Goal: Task Accomplishment & Management: Understand process/instructions

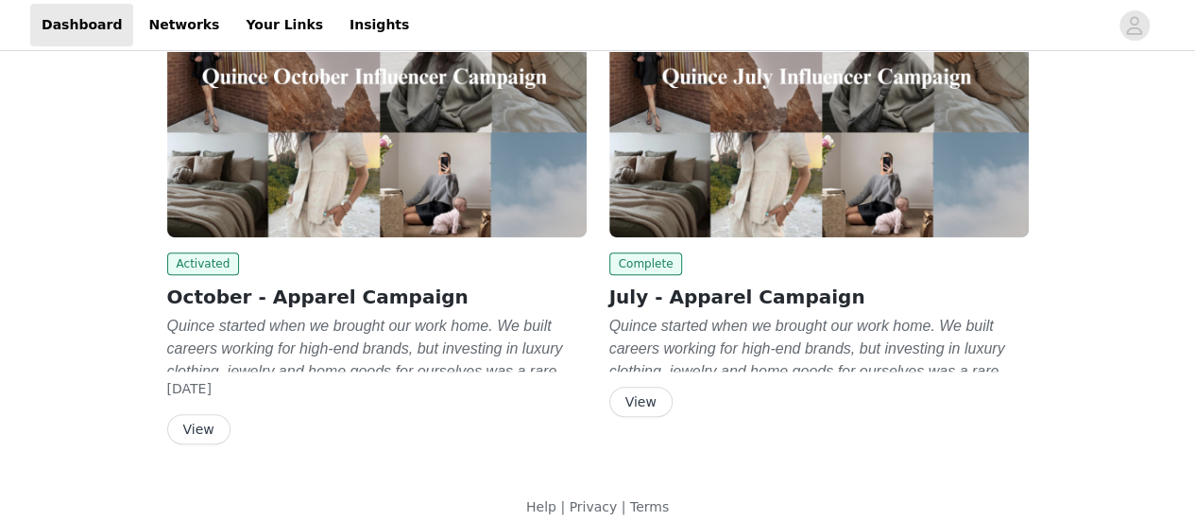
scroll to position [263, 0]
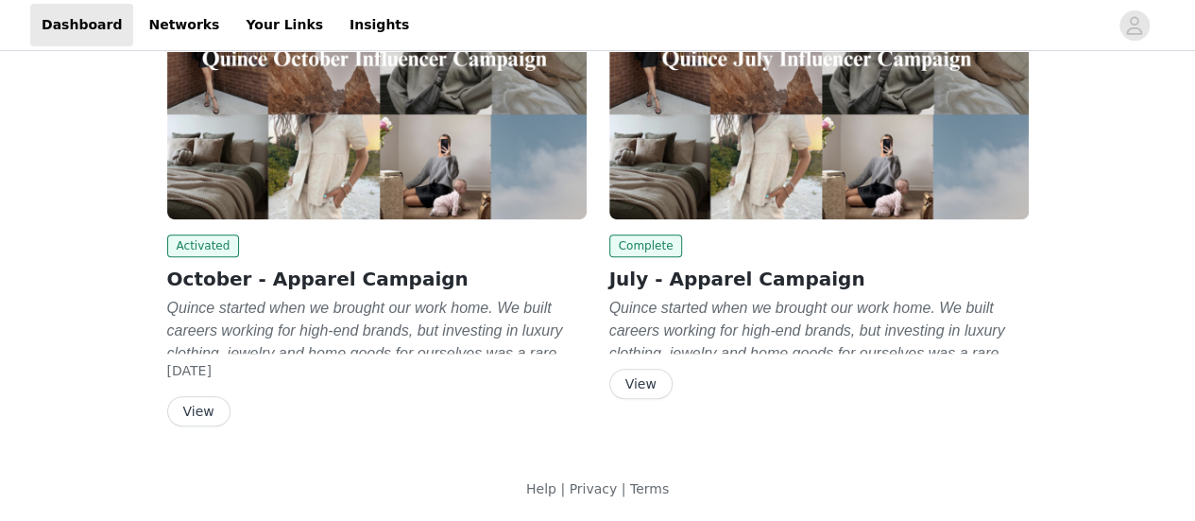
click at [180, 402] on button "View" at bounding box center [198, 411] width 63 height 30
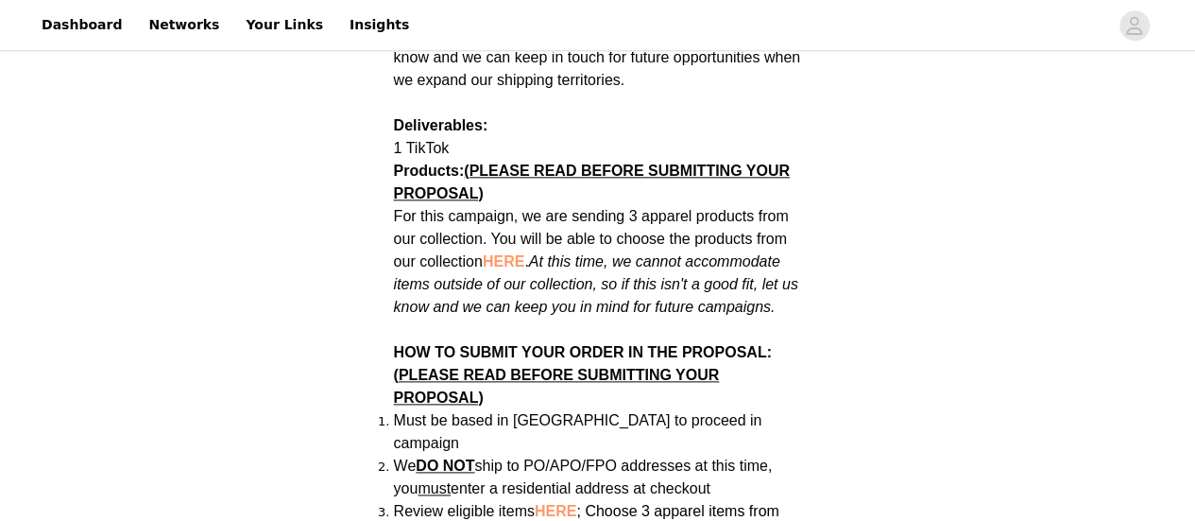
scroll to position [1039, 0]
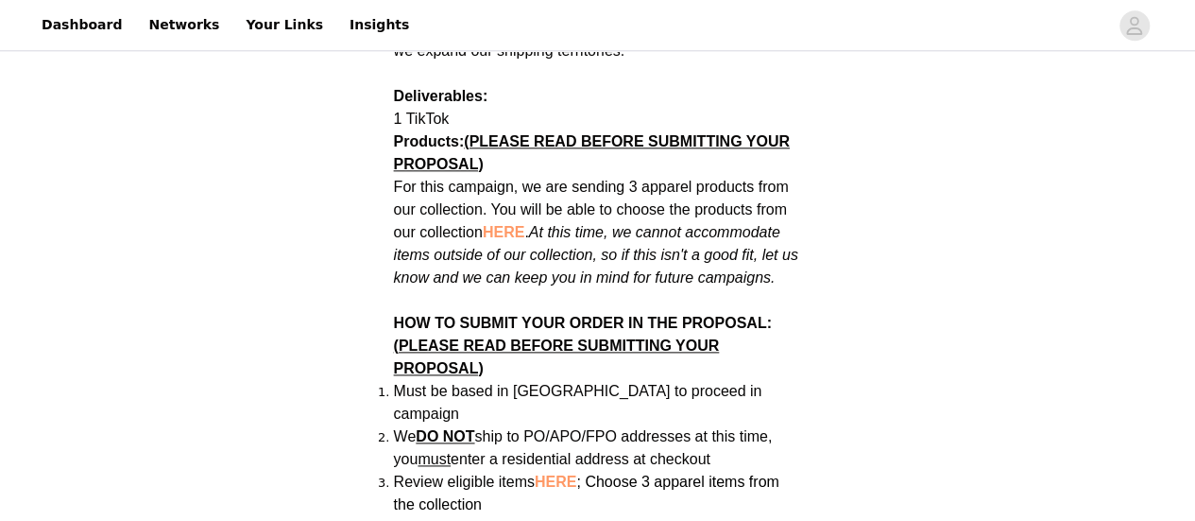
click at [615, 192] on span "For this campaign, we are sending 3 apparel products from our collection. You w…" at bounding box center [596, 232] width 404 height 107
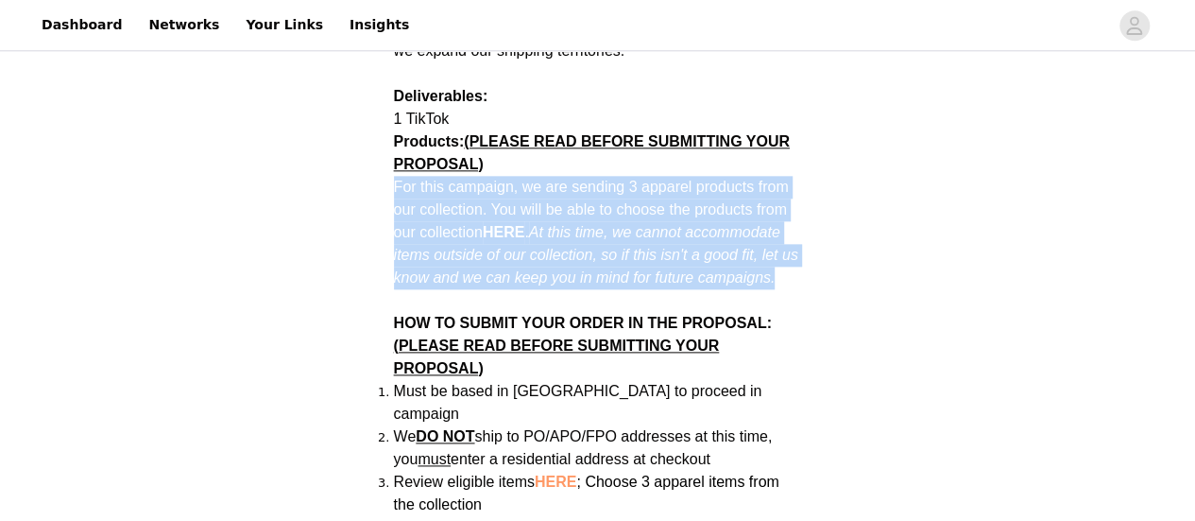
click at [615, 192] on span "For this campaign, we are sending 3 apparel products from our collection. You w…" at bounding box center [596, 232] width 404 height 107
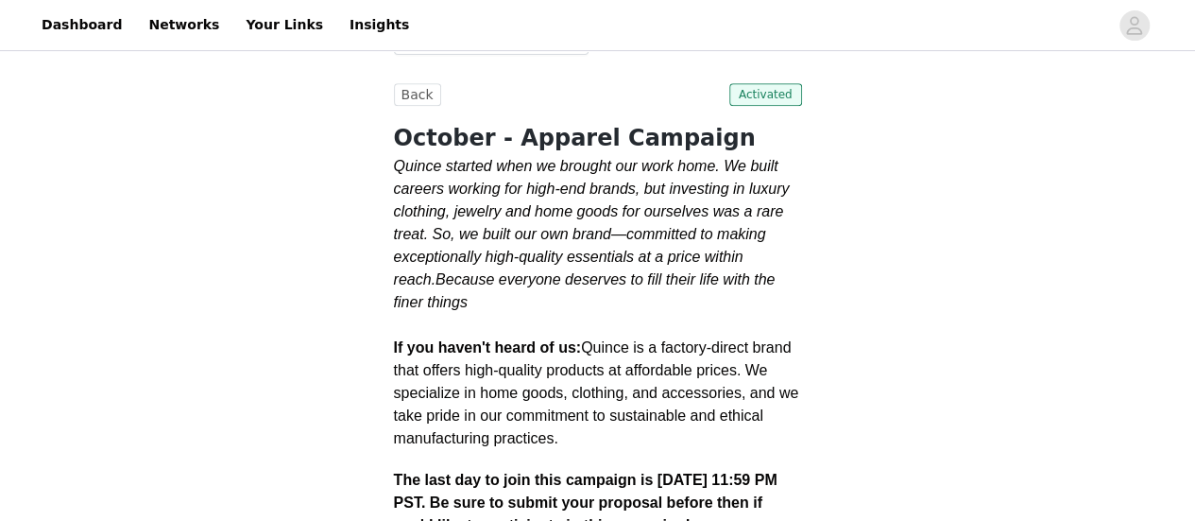
scroll to position [283, 0]
